Goal: Task Accomplishment & Management: Use online tool/utility

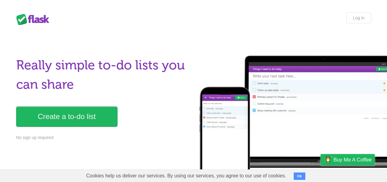
scroll to position [153, 0]
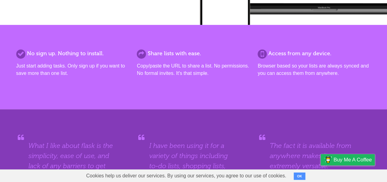
click at [312, 66] on p "Browser based so your lists are always synced and you can access them from anyw…" at bounding box center [314, 69] width 113 height 15
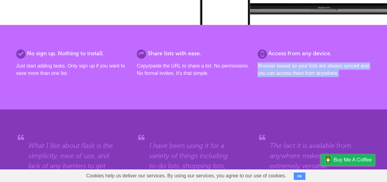
click at [312, 66] on p "Browser based so your lists are always synced and you can access them from anyw…" at bounding box center [314, 69] width 113 height 15
click at [299, 61] on div "Access from any device. Browser based so your lists are always synced and you c…" at bounding box center [314, 66] width 113 height 35
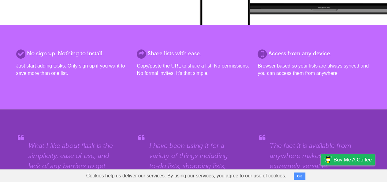
click at [172, 58] on div "Share lists with ease. Copy/paste the URL to share a list. No permissions. No f…" at bounding box center [193, 66] width 113 height 35
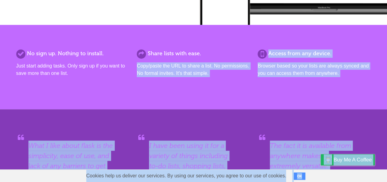
click at [171, 58] on html "Flask Lists Log in Really simple to-do lists you can share Create a to-do list …" at bounding box center [193, 89] width 387 height 484
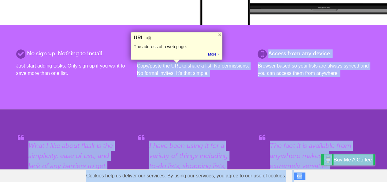
click at [182, 73] on p "Copy/paste the URL to share a list. No permissions. No formal invites. It's tha…" at bounding box center [193, 69] width 113 height 15
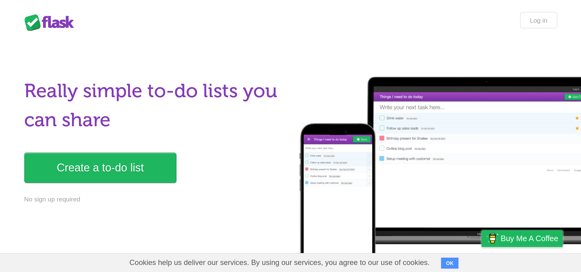
scroll to position [0, 0]
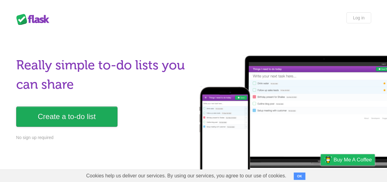
click at [80, 117] on link "Create a to-do list" at bounding box center [66, 116] width 101 height 20
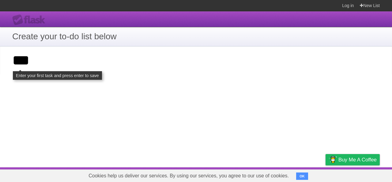
type input "****"
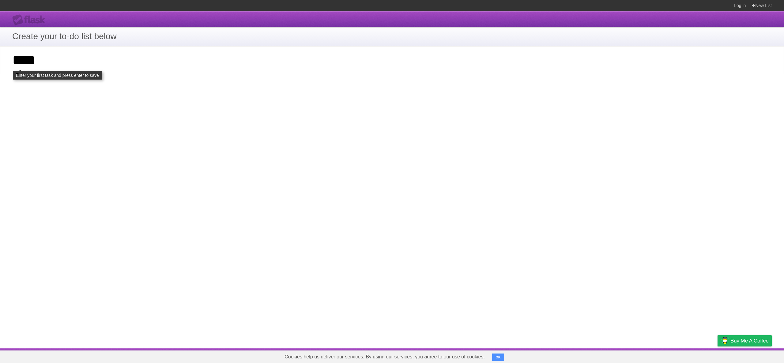
click at [24, 66] on input "****" at bounding box center [392, 60] width 784 height 28
type input "*"
click input "**********" at bounding box center [0, 0] width 0 height 0
type input "*****"
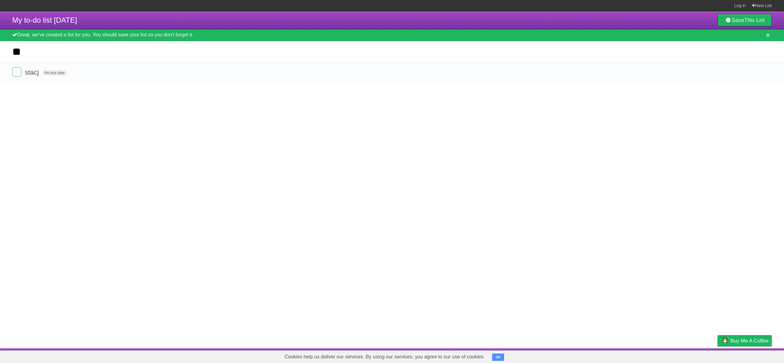
type input "*"
click at [145, 31] on div "Great, we've created a list for you. You should save your list so you don't for…" at bounding box center [392, 35] width 784 height 12
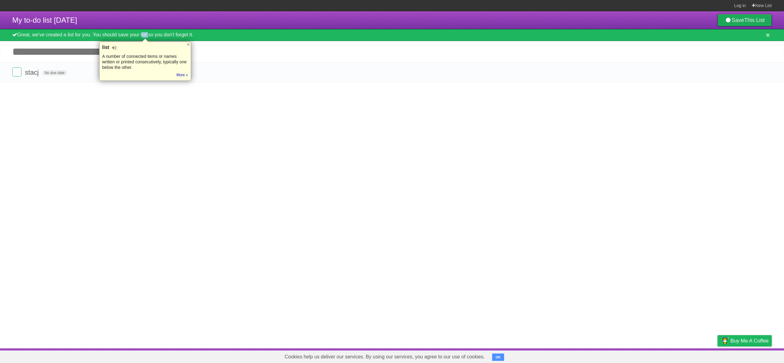
click at [739, 17] on link "Save This List" at bounding box center [744, 20] width 54 height 12
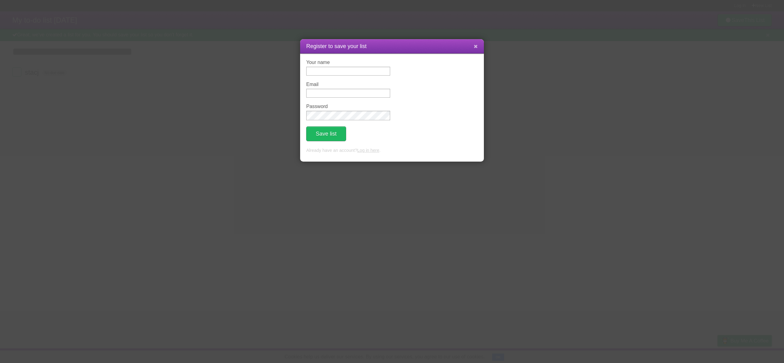
click at [476, 46] on icon at bounding box center [476, 46] width 4 height 5
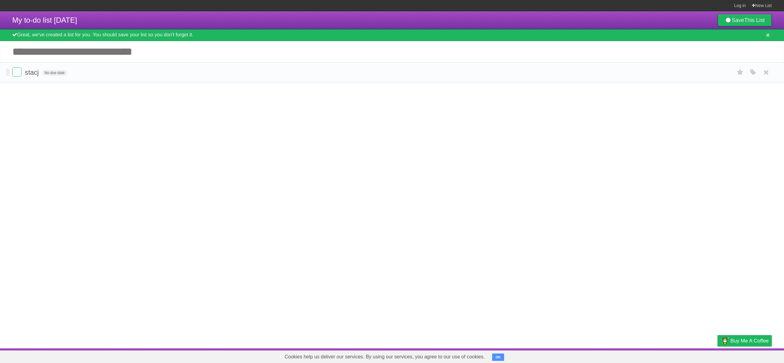
click at [260, 77] on form "stacj No due date White Red Blue Green Purple Orange" at bounding box center [391, 72] width 759 height 10
click at [146, 54] on input "Add another task" at bounding box center [392, 51] width 784 height 21
click at [66, 54] on input "Add another task" at bounding box center [392, 51] width 784 height 21
click at [17, 70] on label at bounding box center [16, 71] width 9 height 9
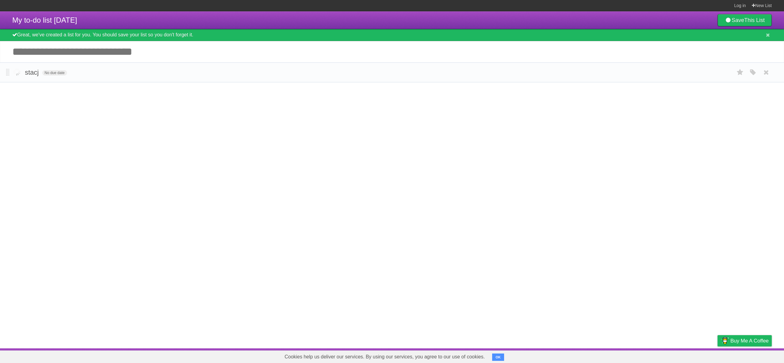
click at [20, 72] on label at bounding box center [16, 71] width 9 height 9
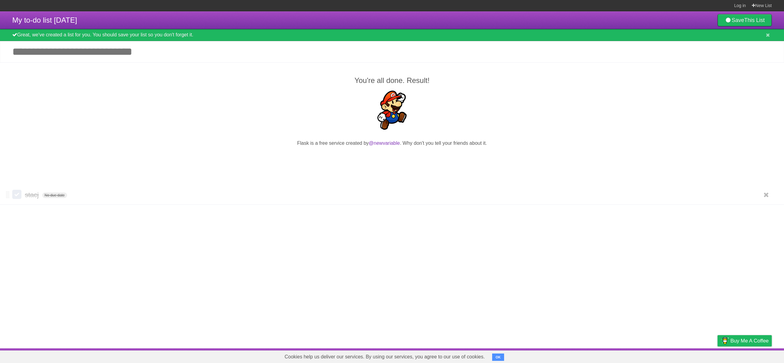
click at [16, 196] on label at bounding box center [16, 194] width 9 height 9
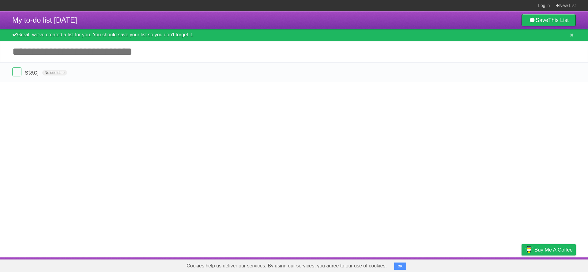
click at [88, 55] on input "Add another task" at bounding box center [294, 51] width 588 height 21
click at [36, 73] on span "stacj" at bounding box center [32, 73] width 15 height 8
click at [36, 73] on input "*****" at bounding box center [33, 73] width 17 height 8
